Goal: Transaction & Acquisition: Purchase product/service

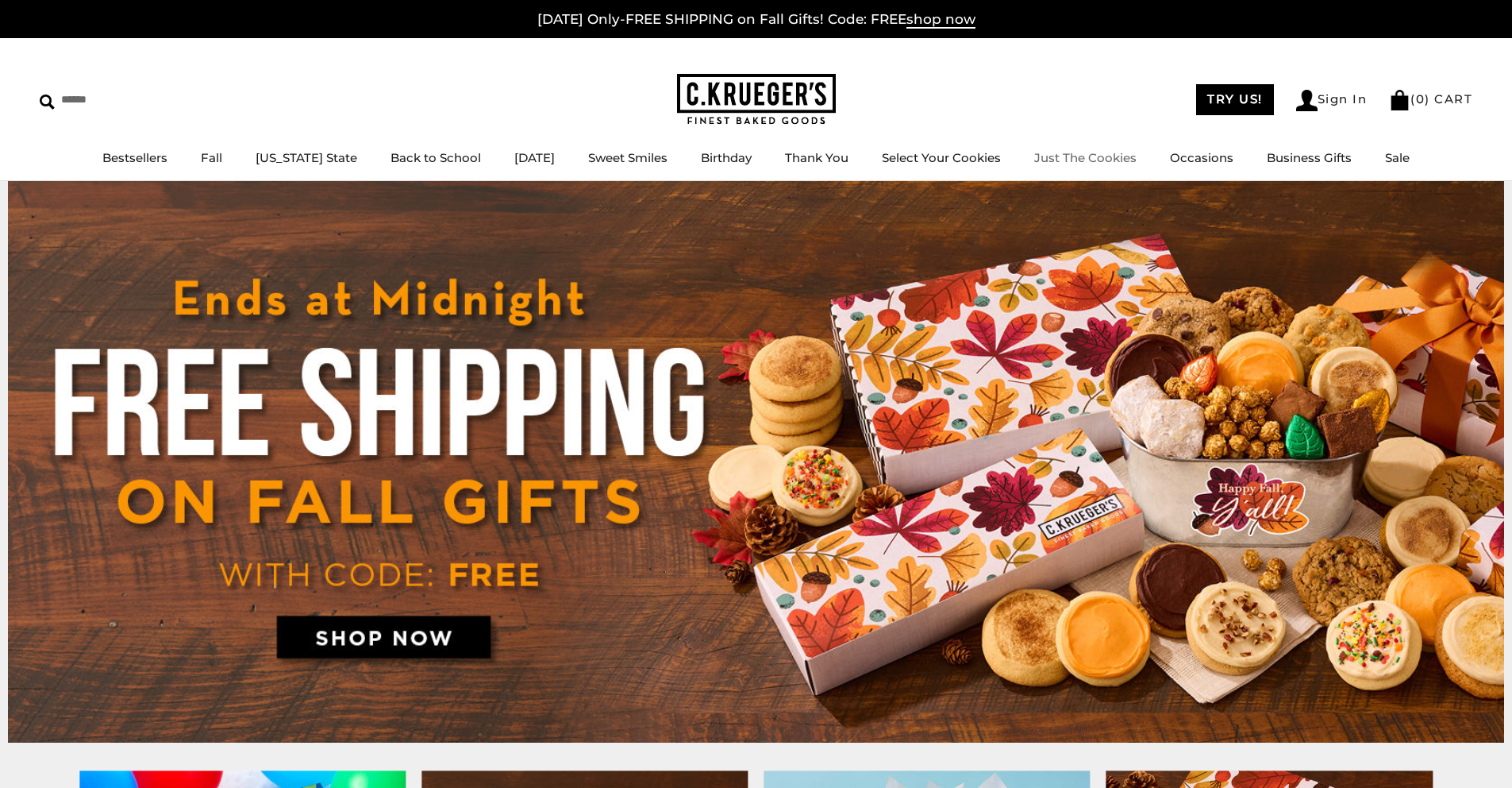
click at [1081, 154] on link "Just The Cookies" at bounding box center [1086, 158] width 103 height 15
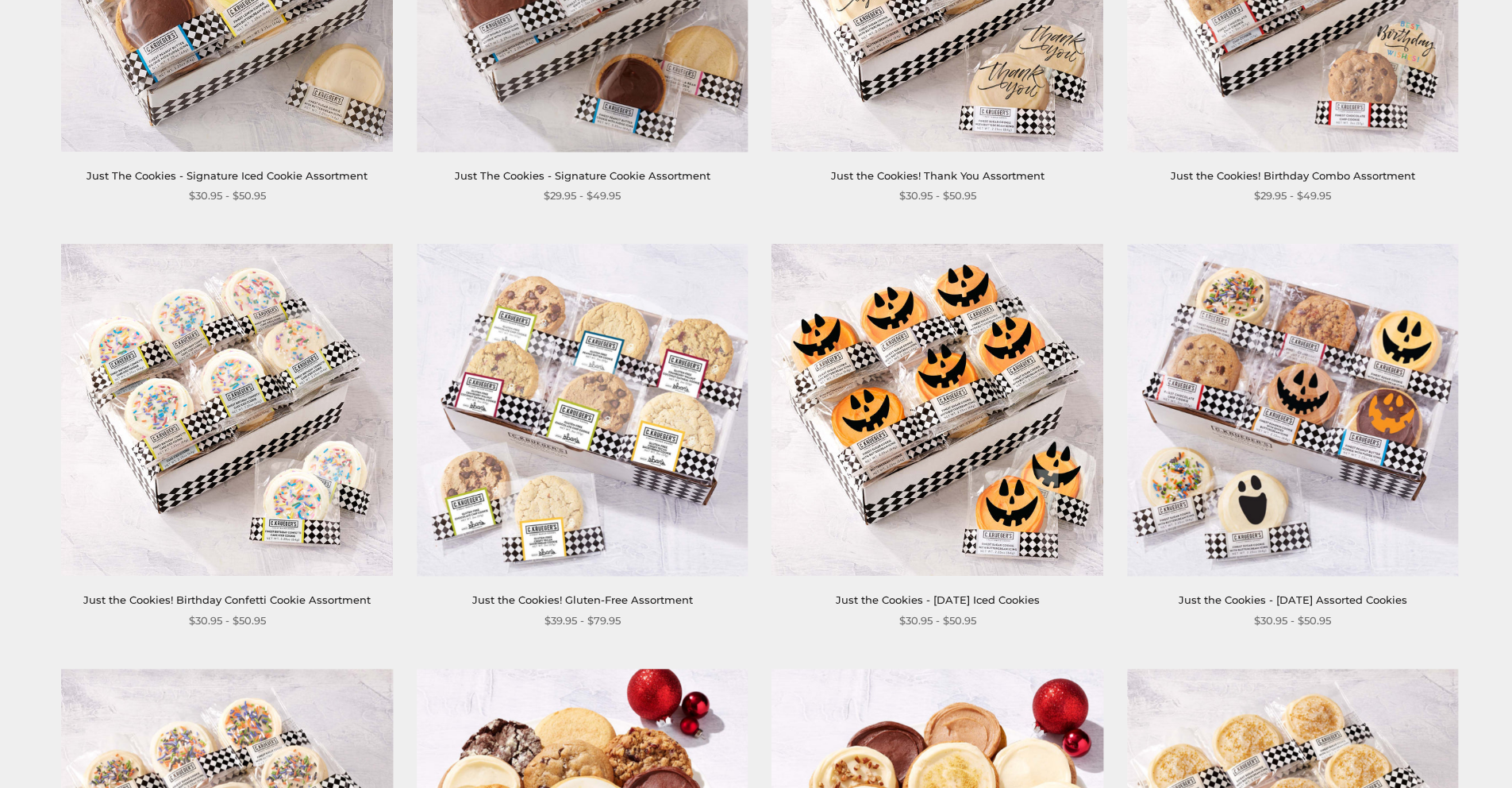
scroll to position [950, 0]
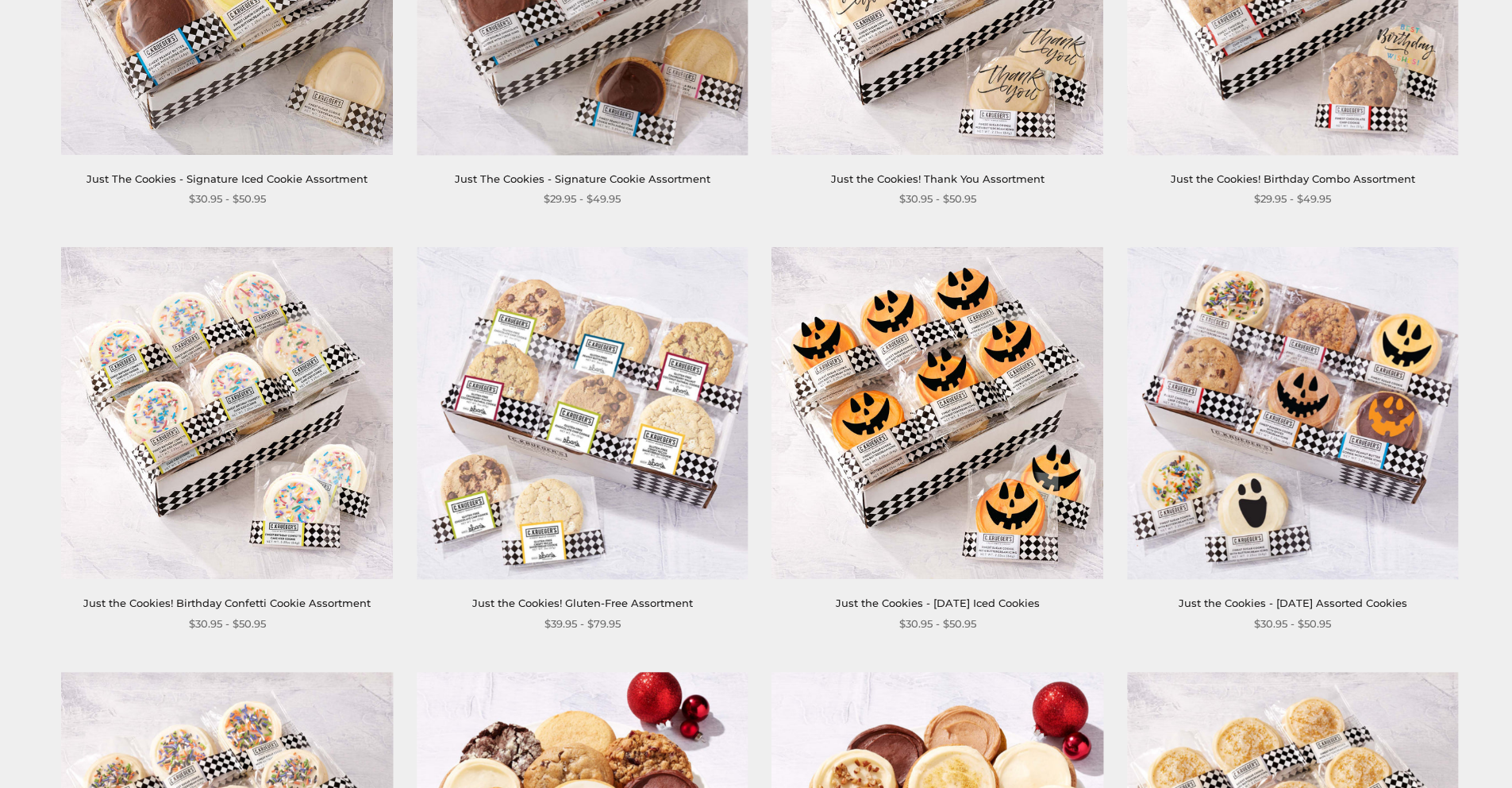
click at [1288, 439] on img at bounding box center [1292, 413] width 331 height 331
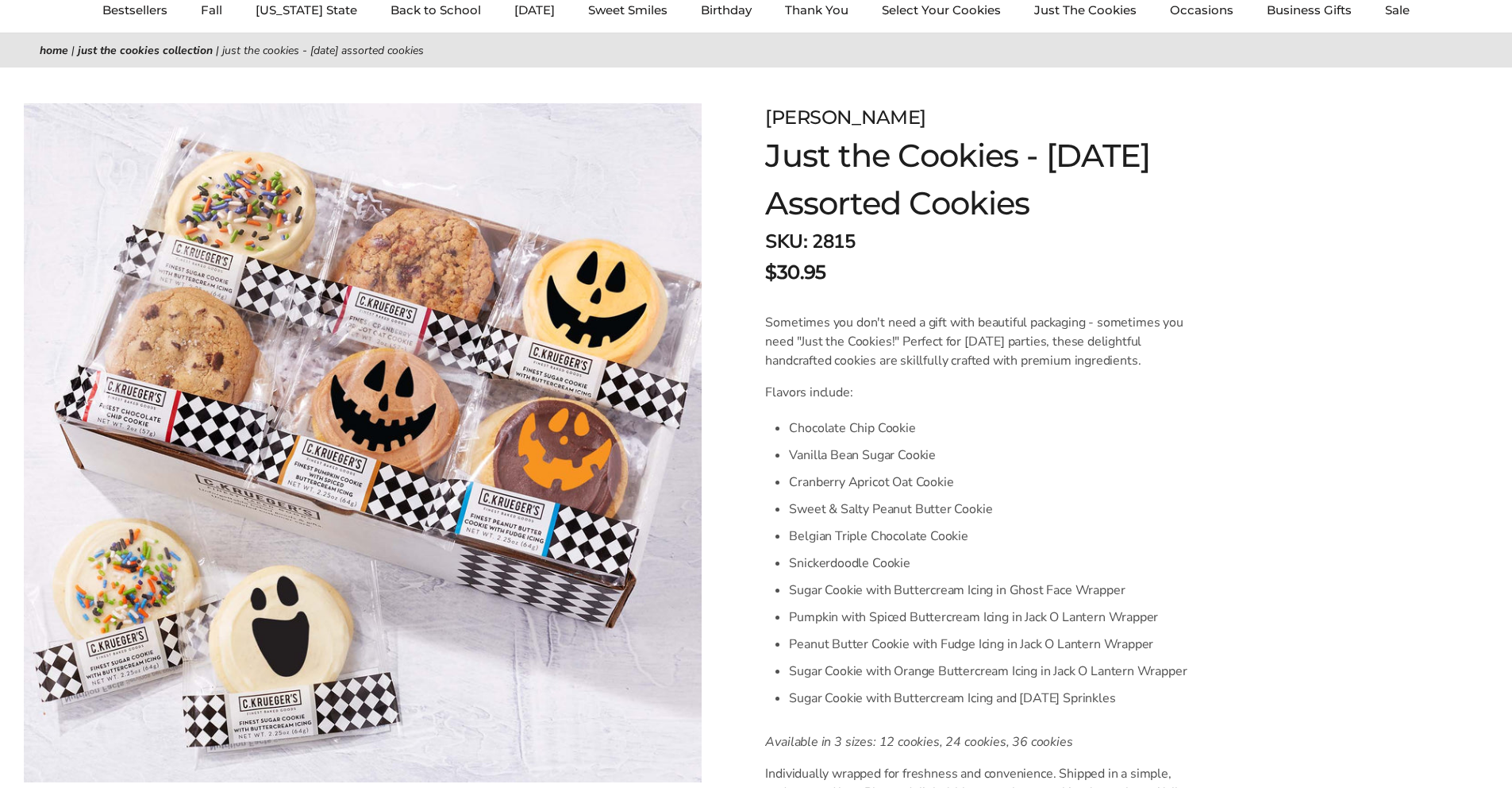
scroll to position [96, 0]
